Goal: Information Seeking & Learning: Learn about a topic

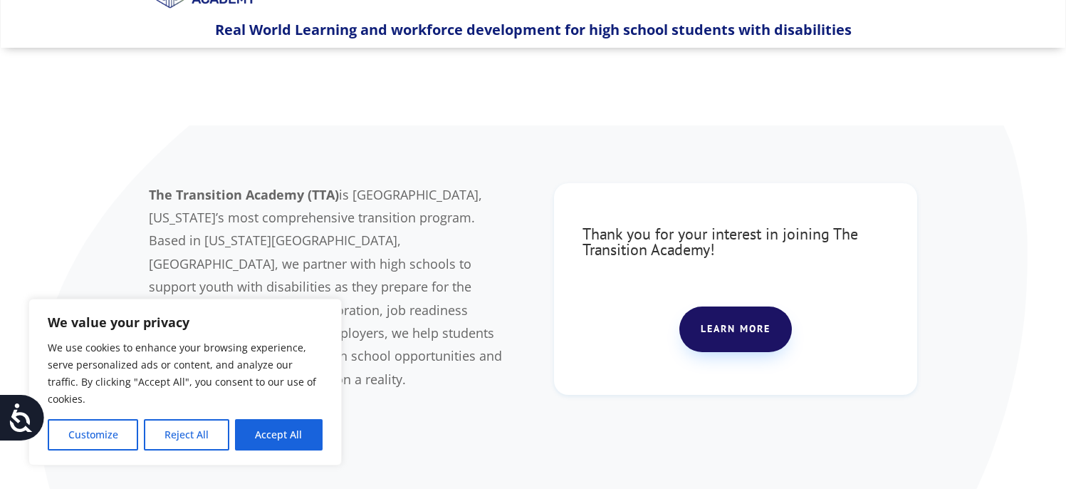
scroll to position [71, 0]
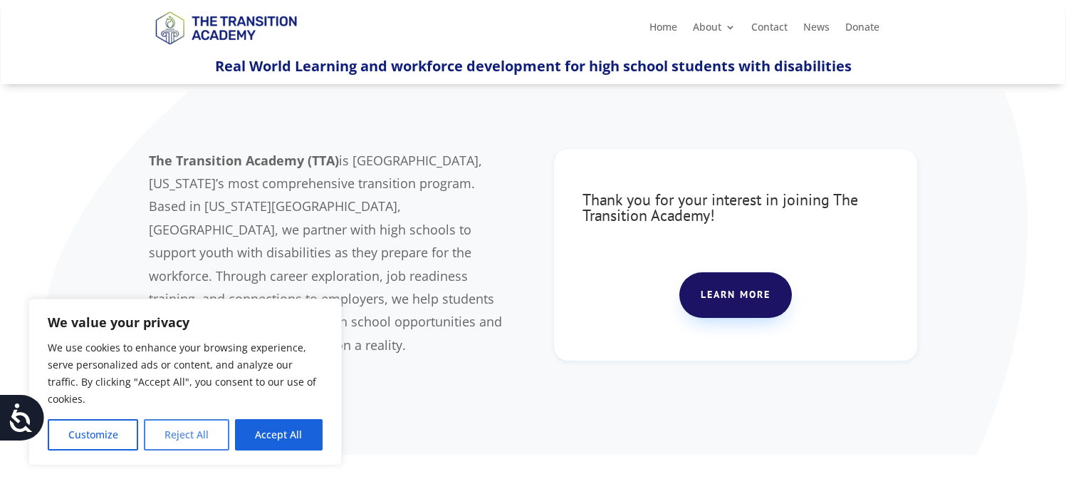
click at [202, 433] on button "Reject All" at bounding box center [186, 434] width 85 height 31
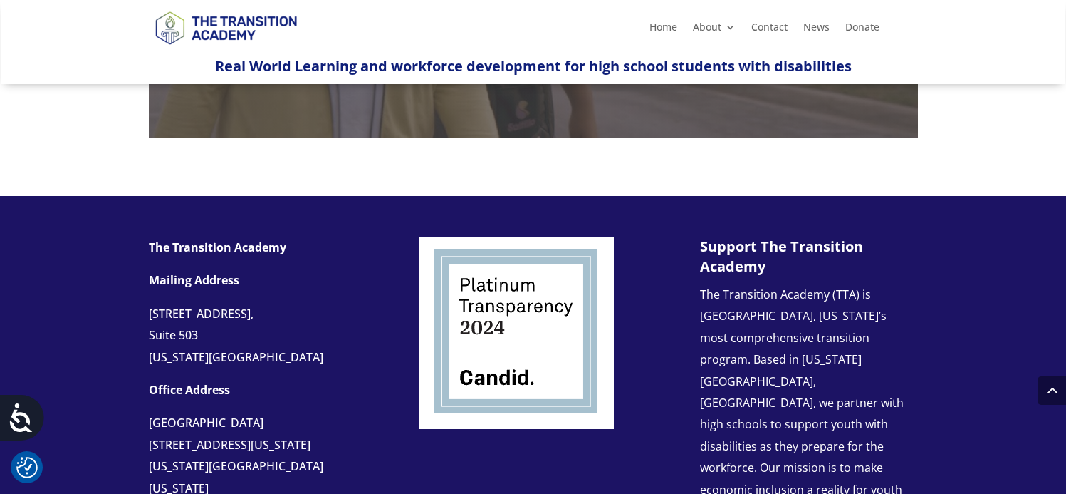
scroll to position [1424, 0]
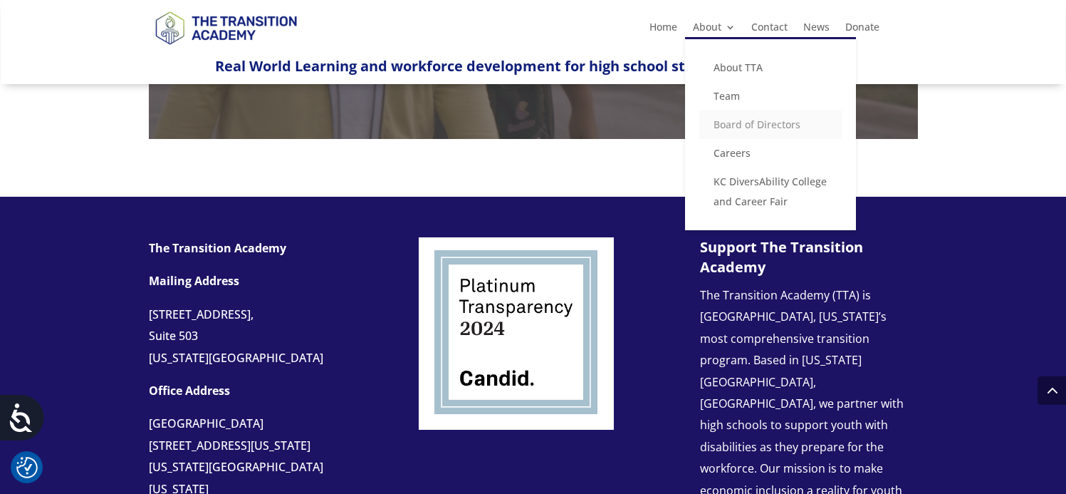
click at [768, 124] on link "Board of Directors" at bounding box center [770, 124] width 142 height 28
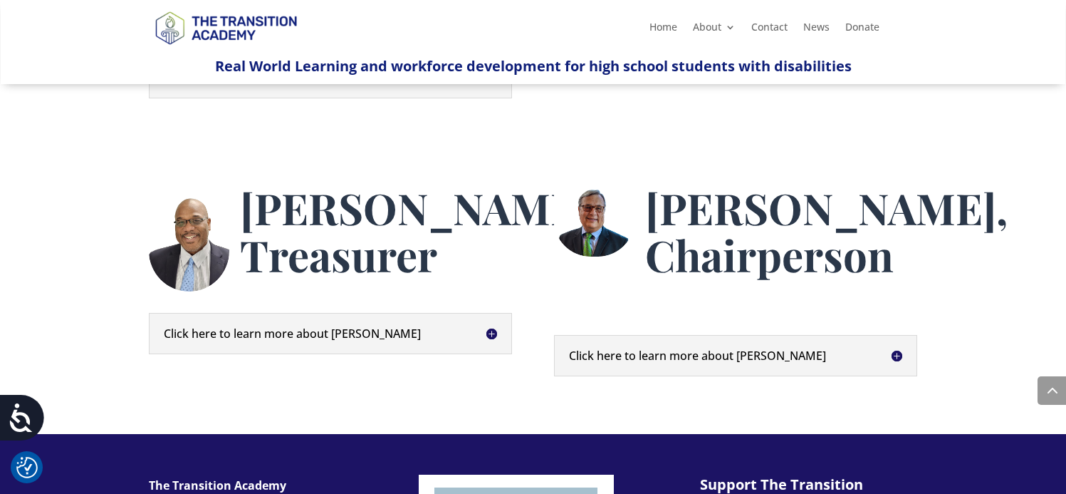
scroll to position [783, 0]
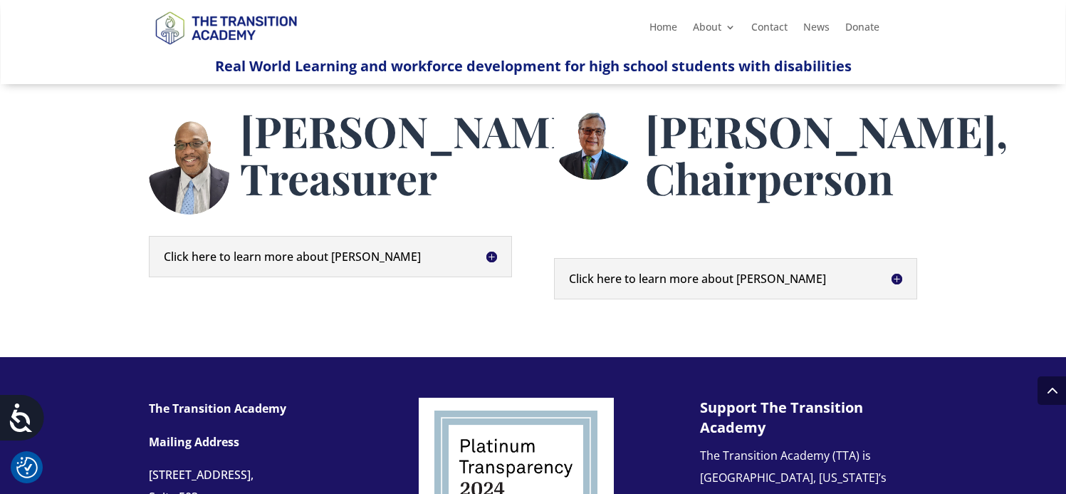
click at [285, 262] on h5 "Click here to learn more about [PERSON_NAME]" at bounding box center [330, 256] width 333 height 11
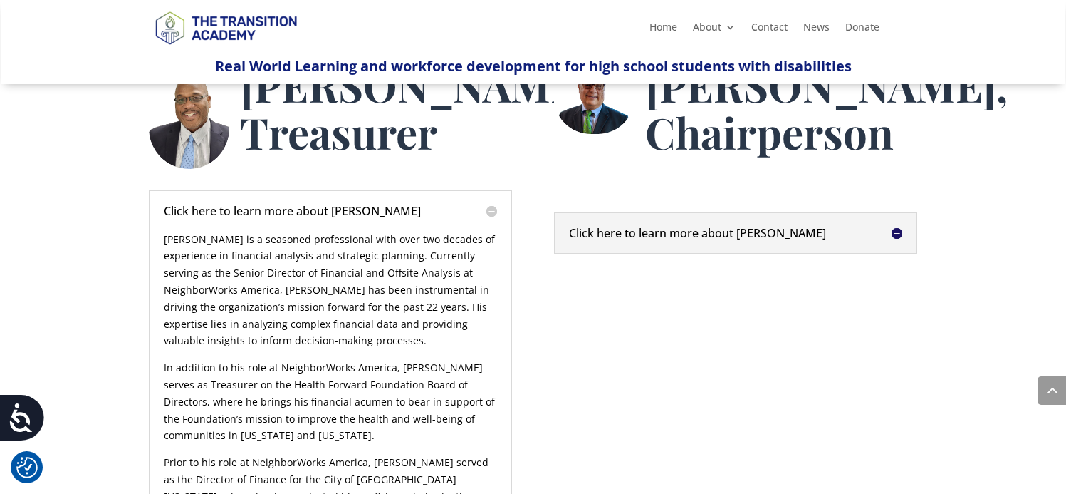
scroll to position [855, 0]
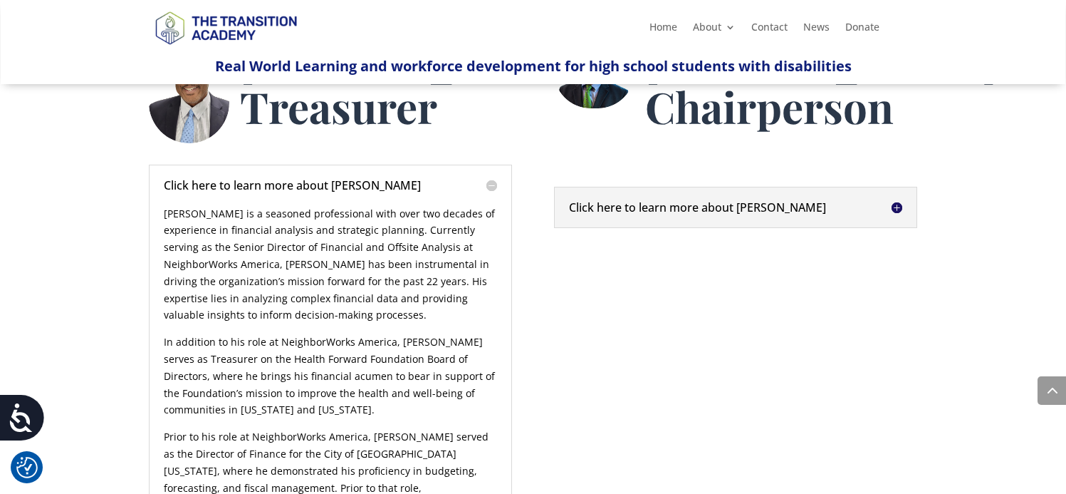
click at [700, 213] on h5 "Click here to learn more about [PERSON_NAME]" at bounding box center [735, 207] width 333 height 11
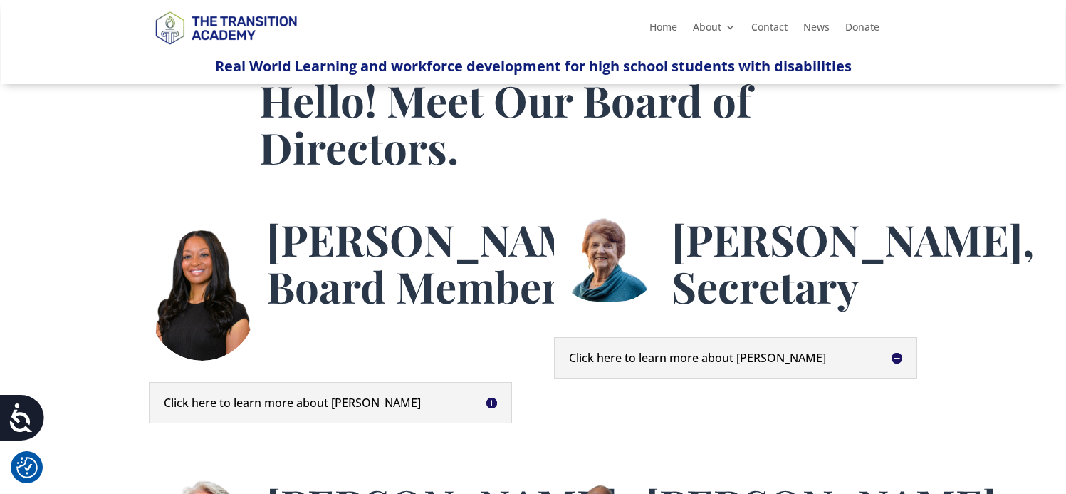
scroll to position [0, 0]
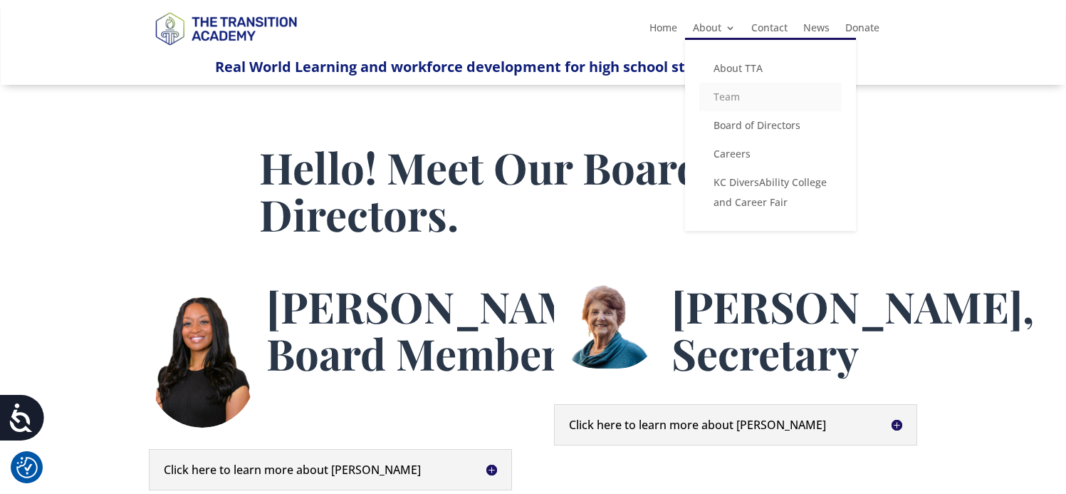
click at [733, 98] on link "Team" at bounding box center [770, 97] width 142 height 28
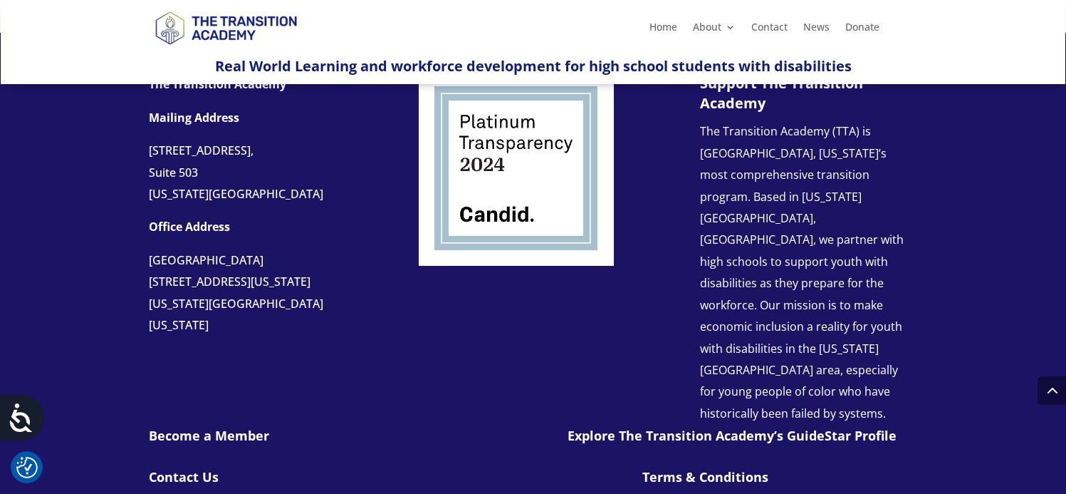
scroll to position [926, 0]
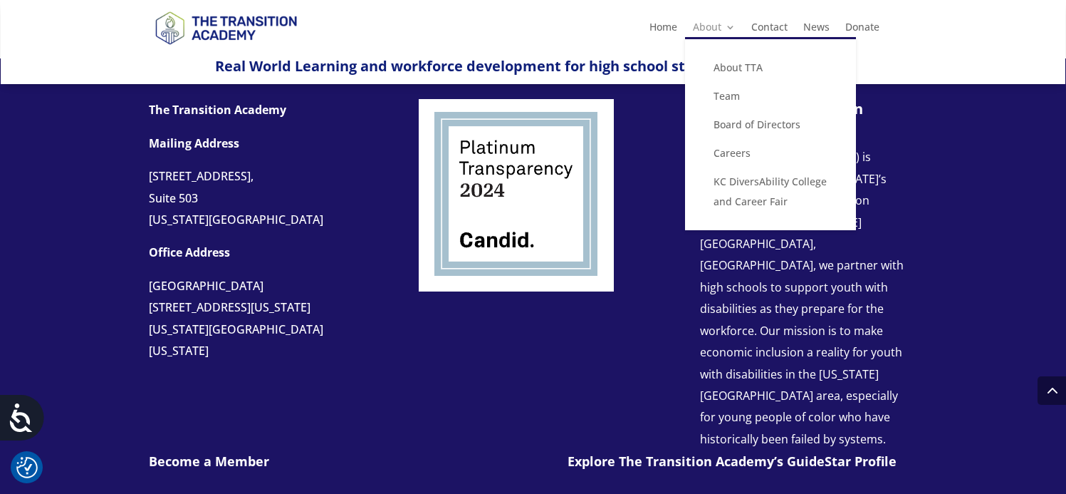
click at [706, 30] on link "About" at bounding box center [714, 30] width 43 height 16
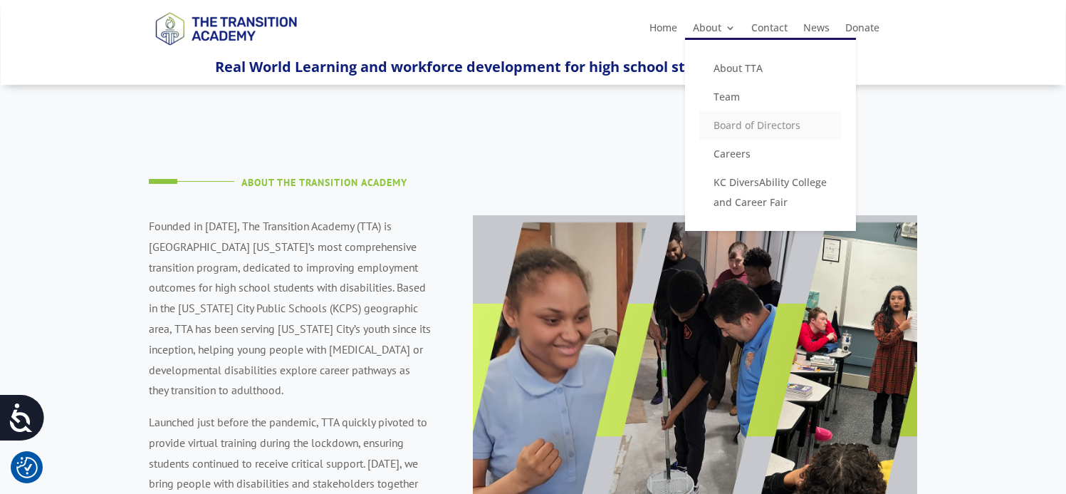
click at [753, 128] on link "Board of Directors" at bounding box center [770, 125] width 142 height 28
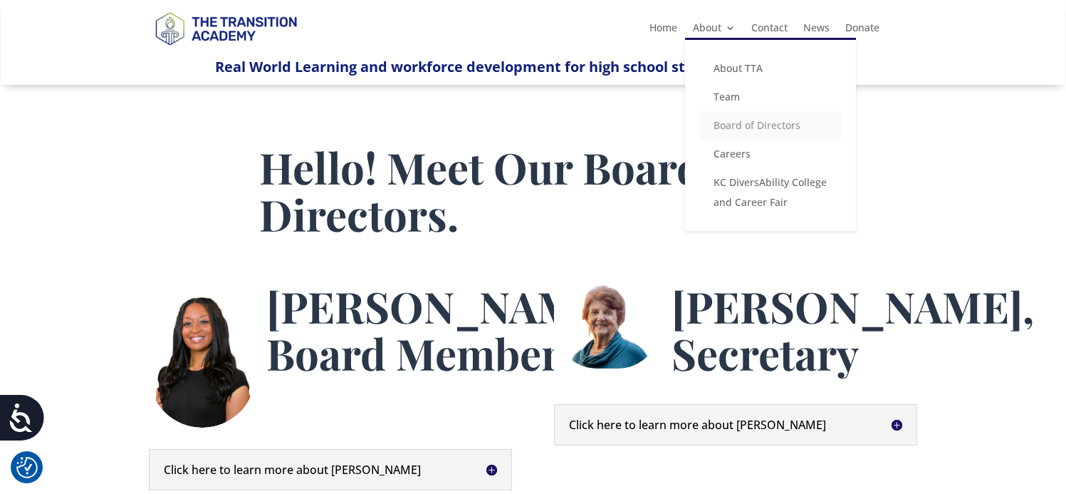
drag, startPoint x: 729, startPoint y: 100, endPoint x: 711, endPoint y: 124, distance: 29.5
click at [729, 103] on link "Team" at bounding box center [770, 97] width 142 height 28
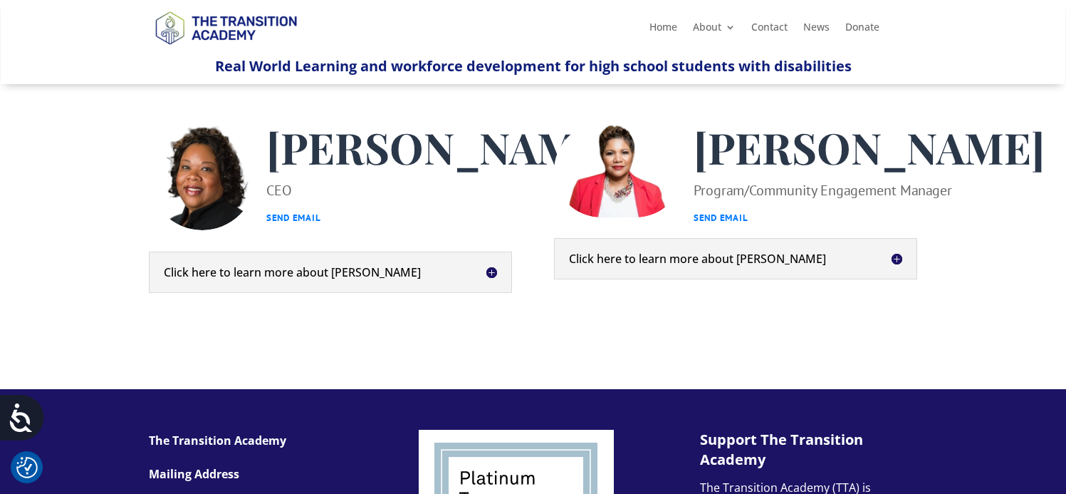
scroll to position [641, 0]
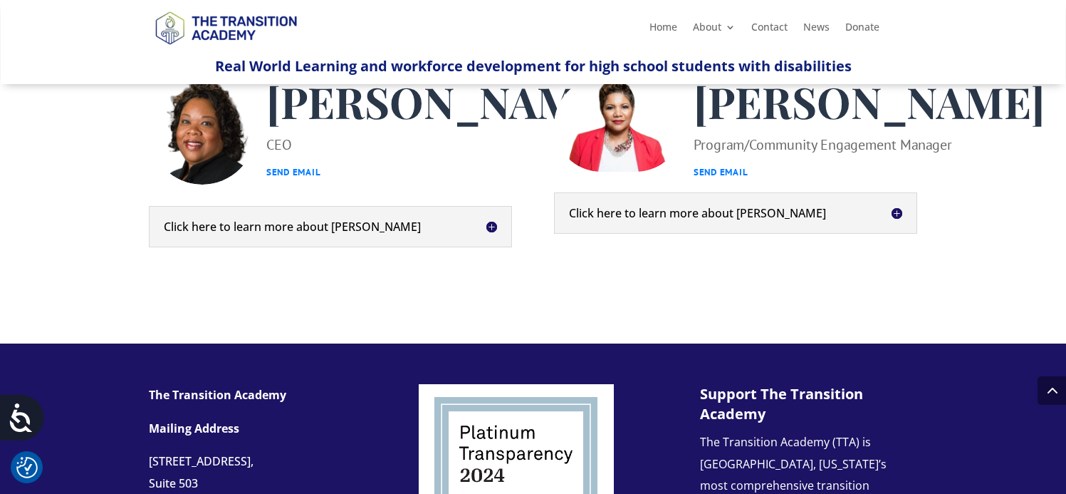
click at [310, 232] on h5 "Click here to learn more about Kim" at bounding box center [330, 226] width 333 height 11
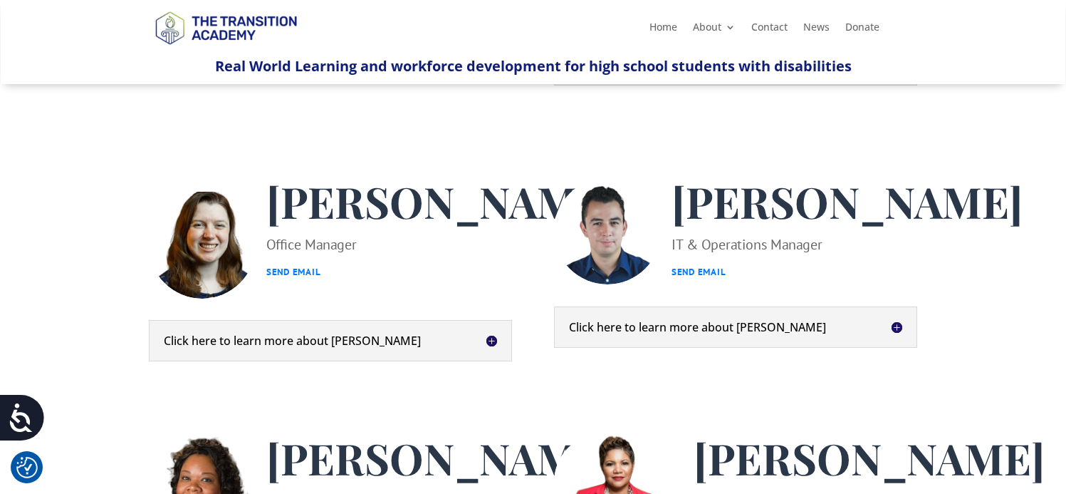
scroll to position [0, 0]
